Goal: Entertainment & Leisure: Consume media (video, audio)

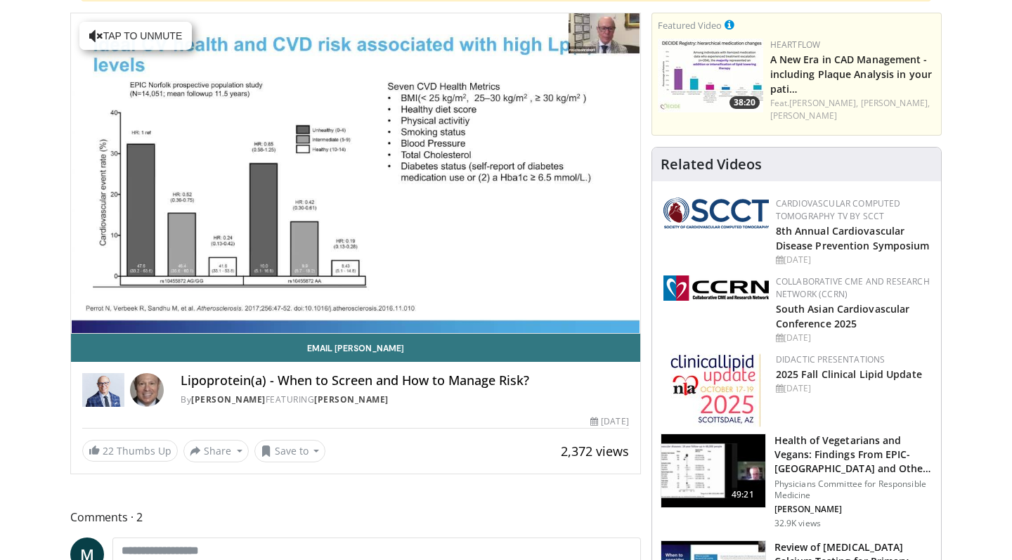
scroll to position [136, 0]
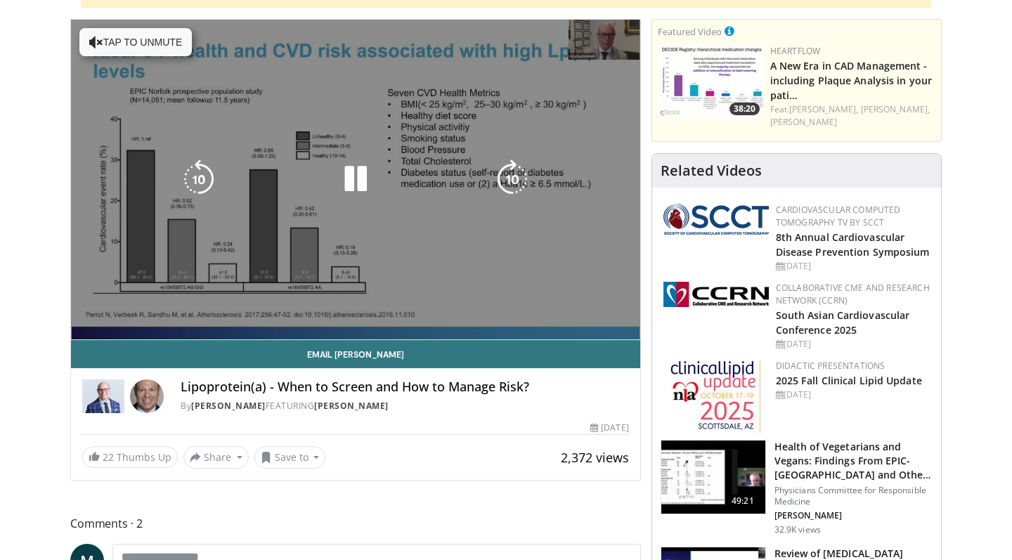
click at [357, 212] on div "10 seconds Tap to unmute" at bounding box center [355, 180] width 569 height 320
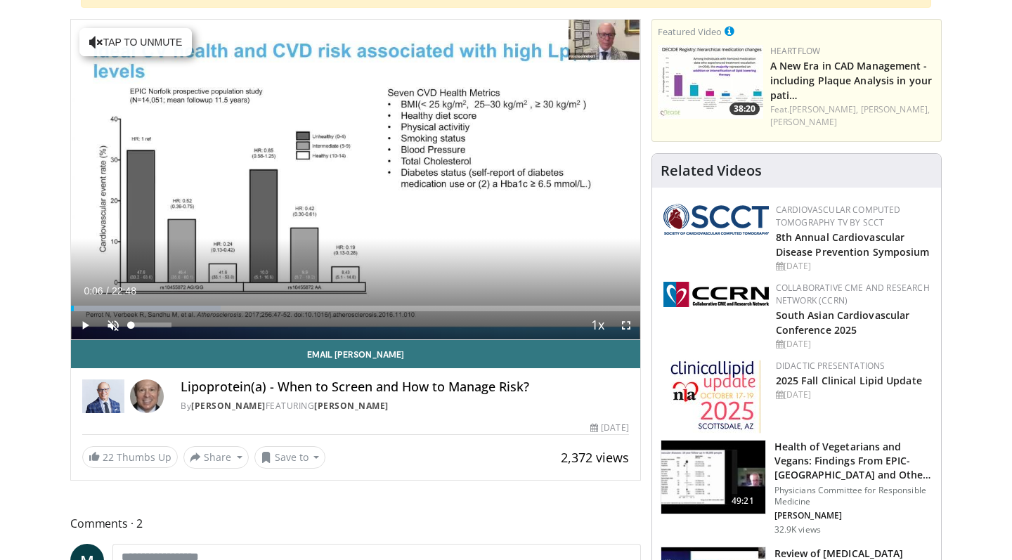
click at [116, 327] on span "Video Player" at bounding box center [113, 325] width 28 height 28
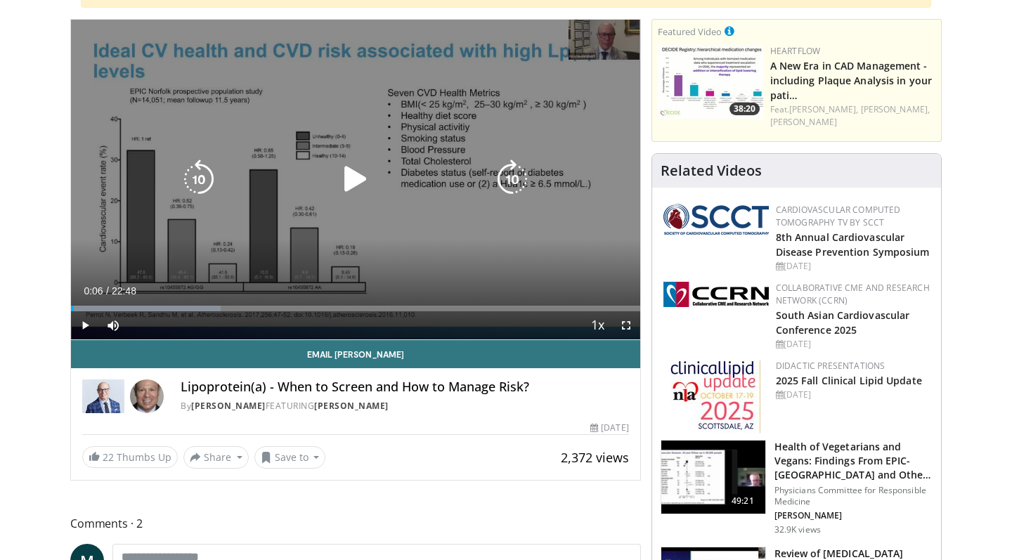
click at [343, 179] on icon "Video Player" at bounding box center [355, 179] width 39 height 39
drag, startPoint x: 512, startPoint y: 16, endPoint x: 387, endPoint y: 236, distance: 253.0
click at [387, 236] on div "10 seconds Tap to unmute" at bounding box center [355, 180] width 569 height 320
click at [349, 176] on icon "Video Player" at bounding box center [355, 179] width 39 height 39
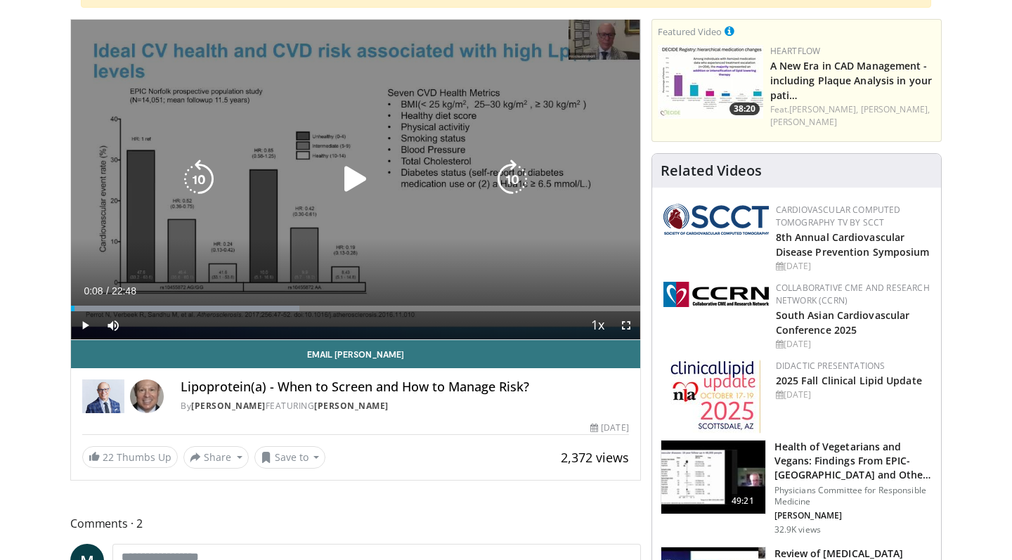
click at [349, 186] on icon "Video Player" at bounding box center [355, 179] width 39 height 39
drag, startPoint x: 74, startPoint y: 307, endPoint x: 214, endPoint y: 301, distance: 140.0
click at [214, 303] on div "Loaded : 40.19% 05:44 05:44" at bounding box center [355, 304] width 569 height 13
click at [509, 168] on icon "Video Player" at bounding box center [512, 179] width 39 height 39
click at [200, 172] on icon "Video Player" at bounding box center [198, 179] width 39 height 39
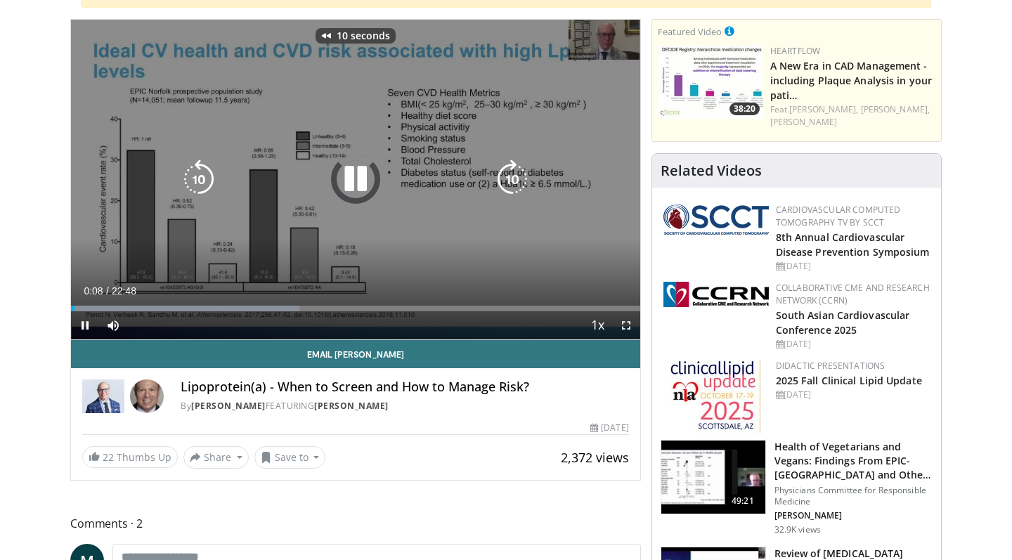
click at [429, 110] on div "10 seconds Tap to unmute" at bounding box center [355, 180] width 569 height 320
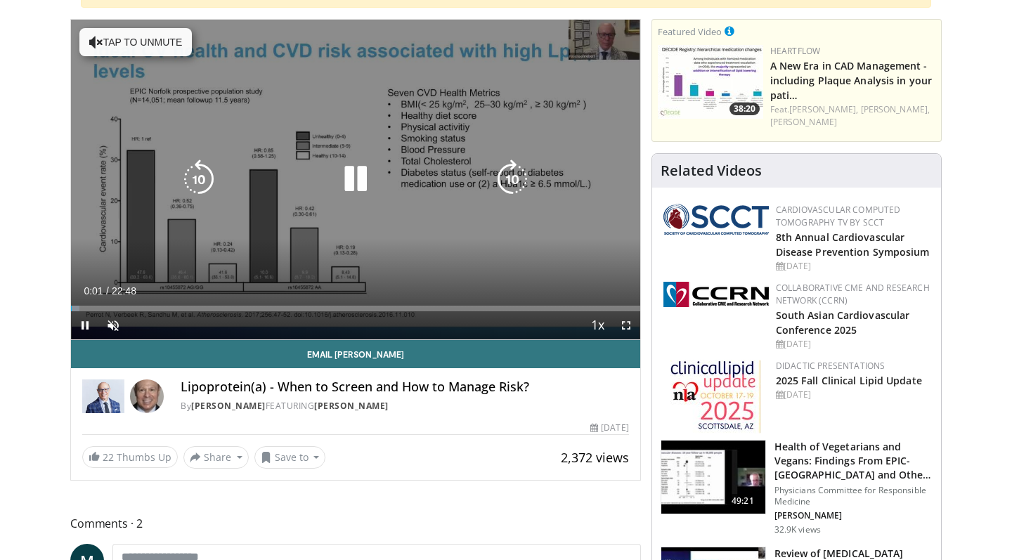
click at [154, 40] on button "Tap to unmute" at bounding box center [135, 42] width 112 height 28
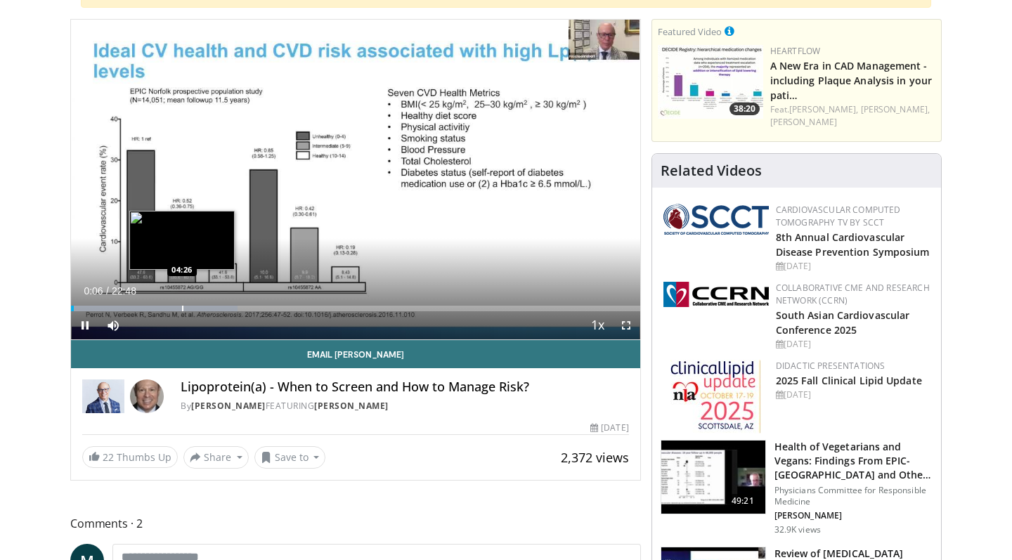
click at [181, 303] on div "Loaded : 29.23% 00:06 04:26" at bounding box center [355, 304] width 569 height 13
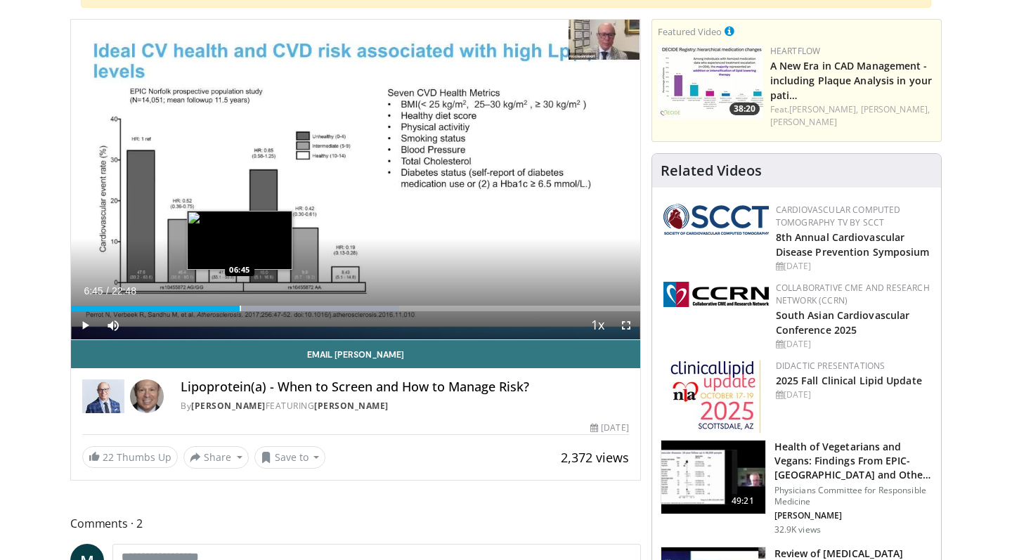
click at [240, 309] on div "Progress Bar" at bounding box center [240, 309] width 1 height 6
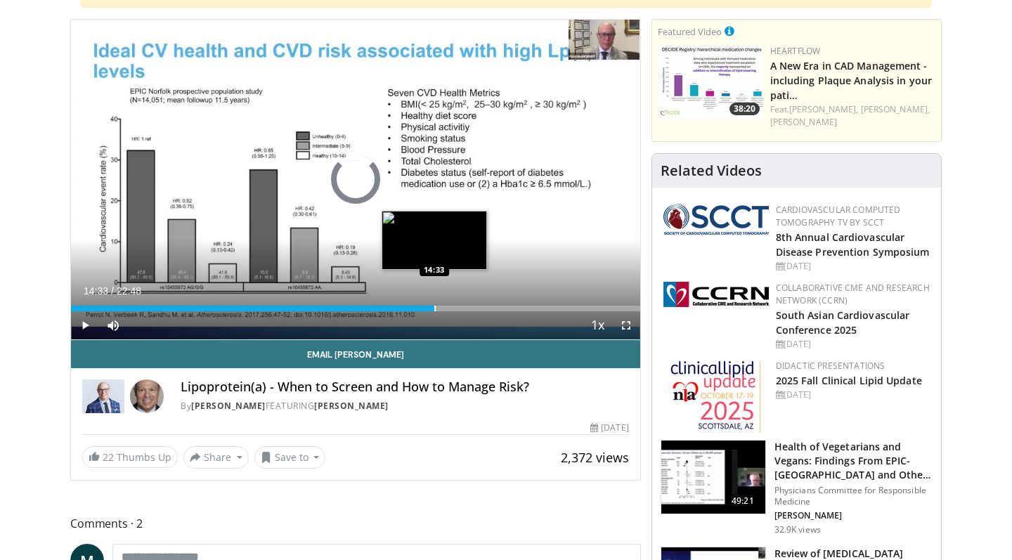
click at [434, 306] on div "Progress Bar" at bounding box center [434, 309] width 1 height 6
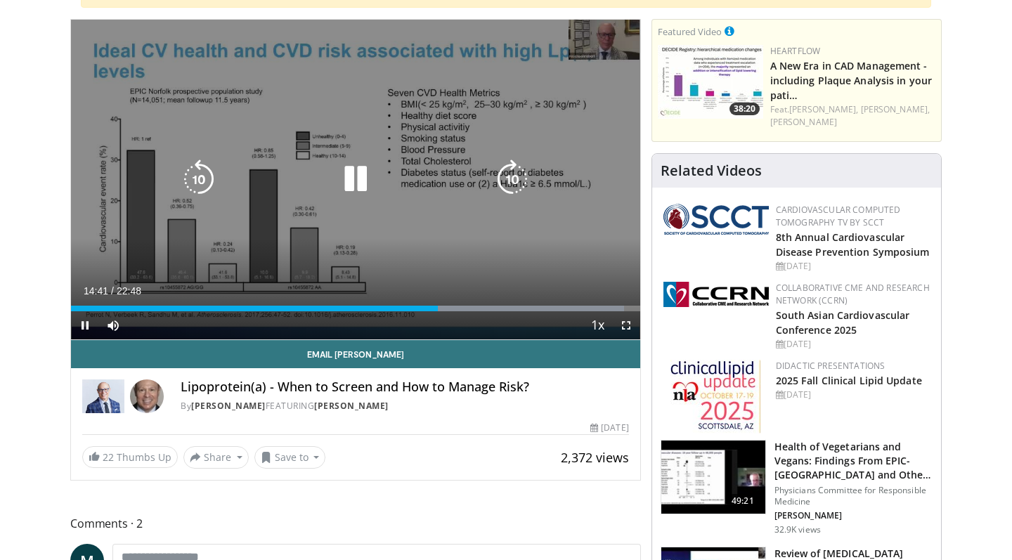
click at [508, 178] on icon "Video Player" at bounding box center [512, 179] width 39 height 39
